Goal: Information Seeking & Learning: Learn about a topic

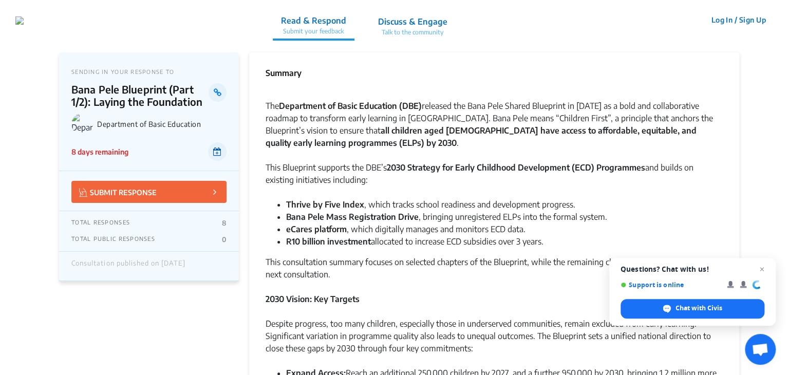
click at [220, 151] on icon at bounding box center [217, 151] width 8 height 8
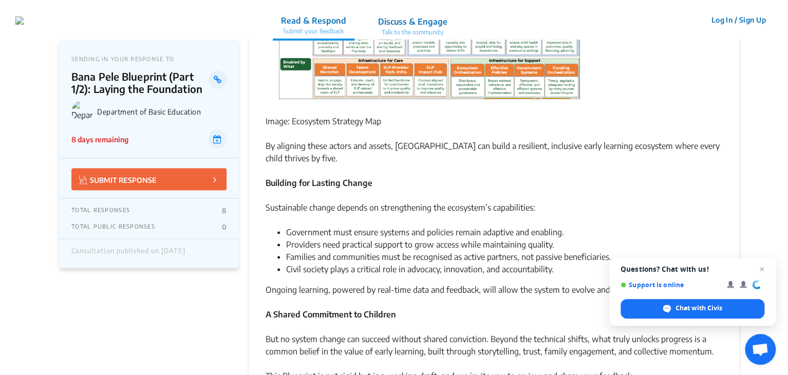
scroll to position [873, 0]
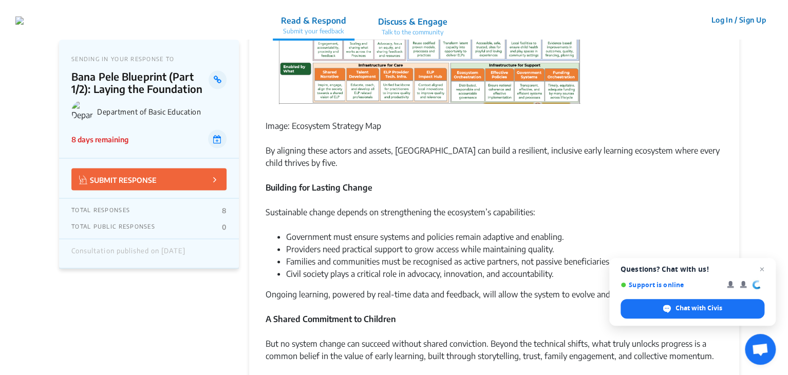
click at [448, 29] on p "Talk to the community" at bounding box center [412, 32] width 69 height 9
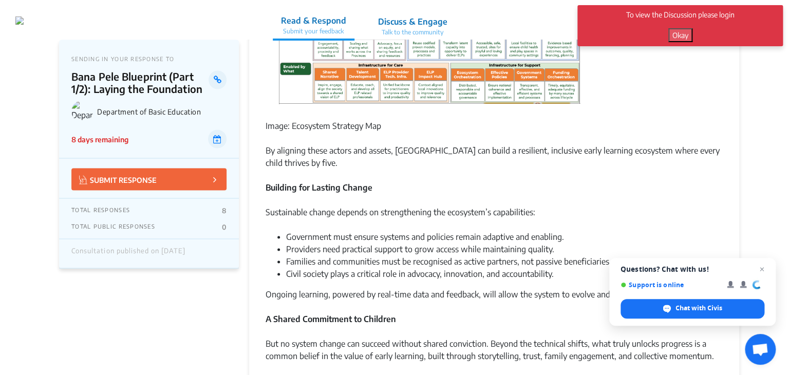
click at [685, 34] on button "Okay" at bounding box center [680, 35] width 24 height 14
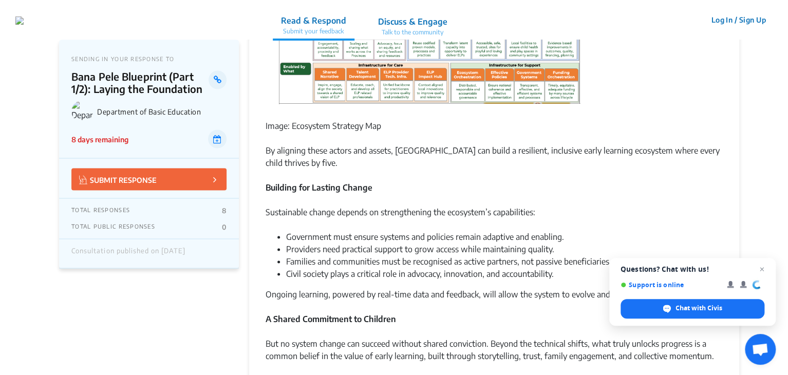
click at [448, 26] on p "Discuss & Engage" at bounding box center [412, 21] width 69 height 12
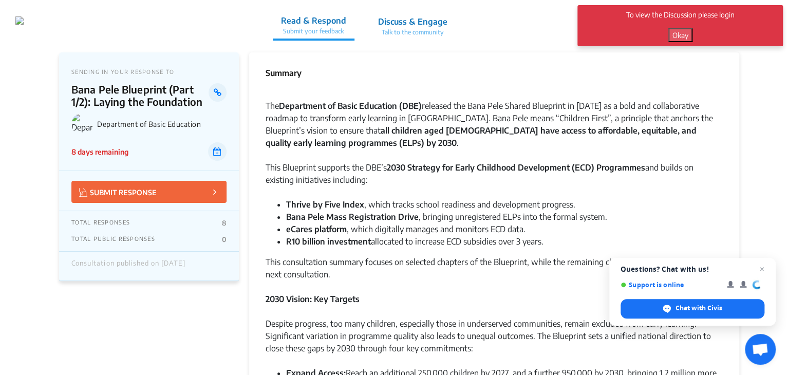
scroll to position [0, 0]
drag, startPoint x: 761, startPoint y: 270, endPoint x: 751, endPoint y: 262, distance: 12.8
click at [760, 270] on span "Close chat" at bounding box center [762, 269] width 12 height 12
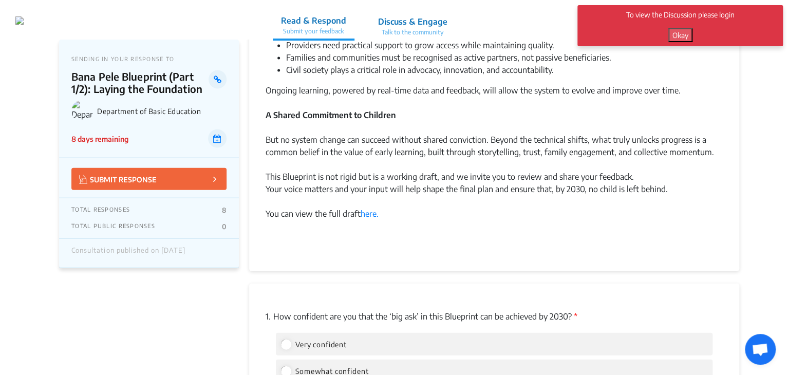
scroll to position [1079, 0]
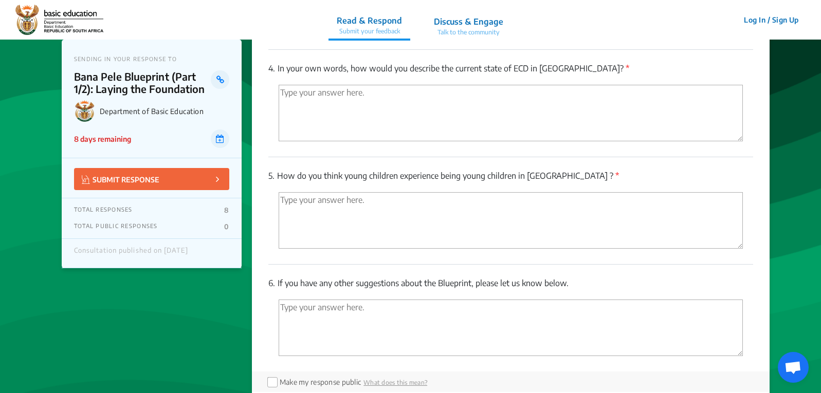
scroll to position [2107, 0]
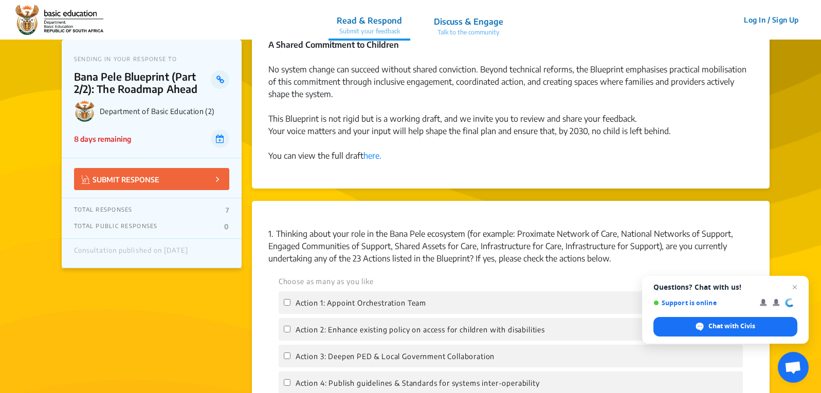
scroll to position [411, 0]
